Goal: Task Accomplishment & Management: Manage account settings

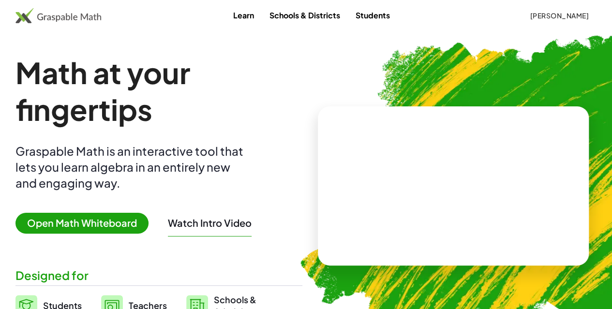
click at [382, 20] on link "Students" at bounding box center [373, 15] width 50 height 18
click at [530, 19] on span "[PERSON_NAME]" at bounding box center [559, 15] width 59 height 9
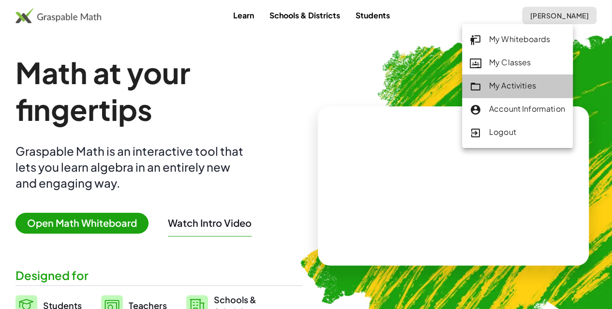
click at [504, 88] on div "My Activities" at bounding box center [517, 86] width 95 height 13
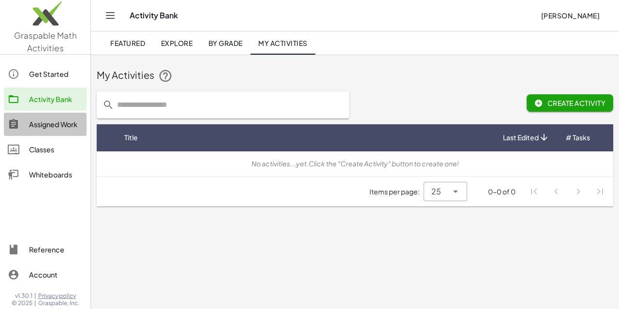
click at [52, 123] on div "Assigned Work" at bounding box center [56, 125] width 54 height 12
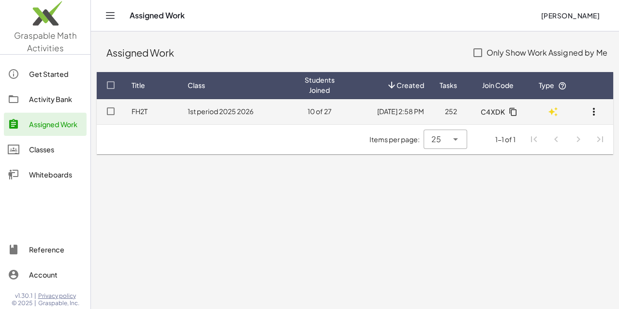
click at [597, 111] on icon "button" at bounding box center [594, 112] width 12 height 12
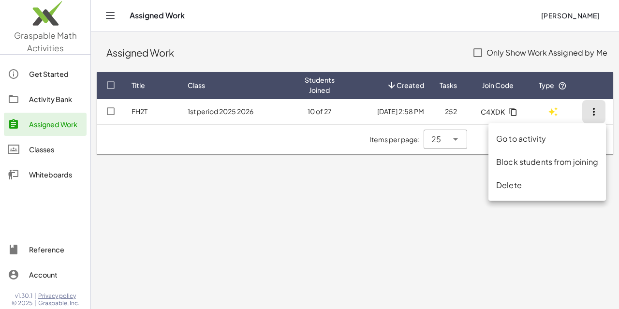
click at [526, 186] on div "Delete" at bounding box center [547, 185] width 102 height 12
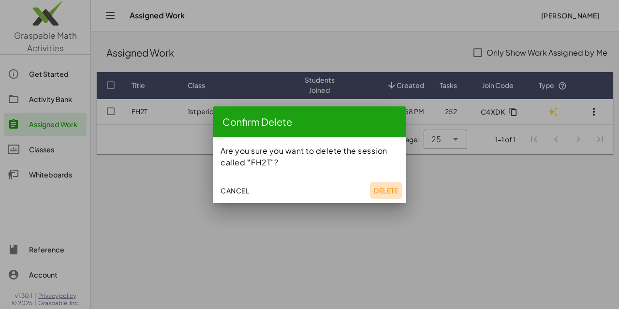
click at [370, 185] on button "Delete" at bounding box center [386, 190] width 32 height 17
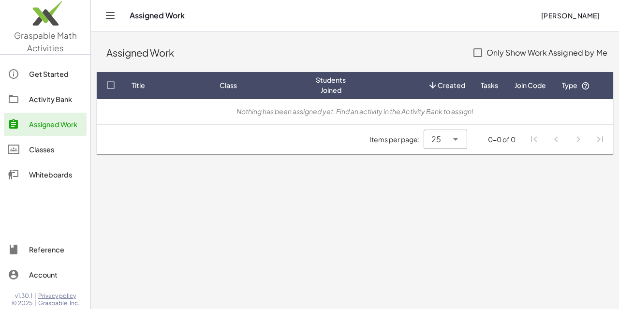
click at [44, 151] on div "Classes" at bounding box center [56, 150] width 54 height 12
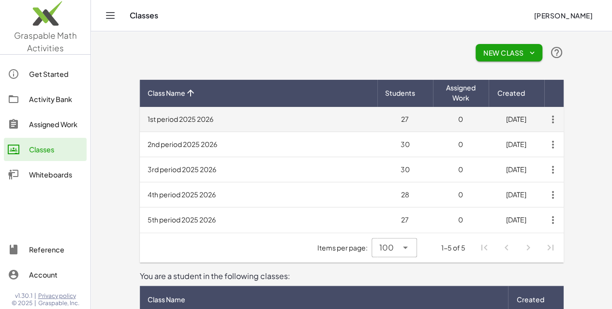
click at [154, 120] on td "1st period 2025 2026" at bounding box center [259, 119] width 238 height 25
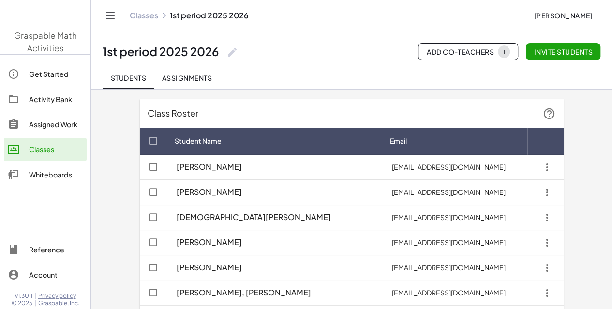
click at [185, 76] on span "Assignments" at bounding box center [187, 78] width 50 height 9
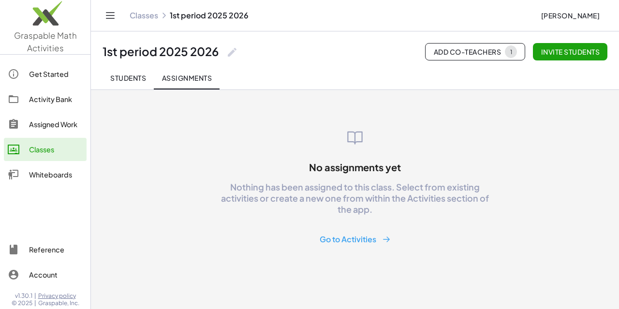
click at [354, 232] on button "Go to Activities" at bounding box center [355, 240] width 87 height 18
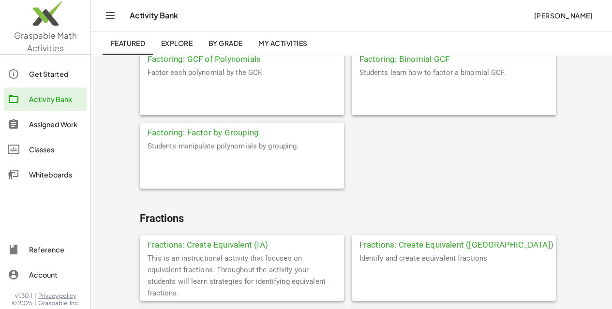
scroll to position [1698, 0]
